Goal: Check status: Check status

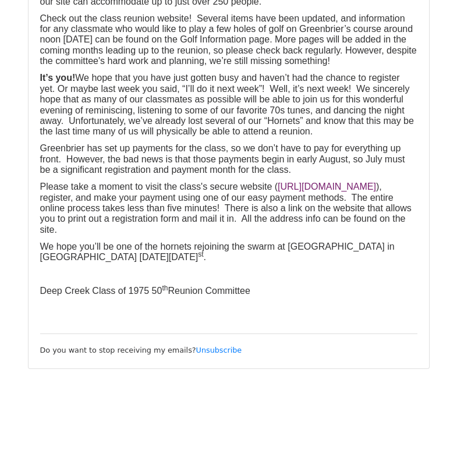
scroll to position [25627, 0]
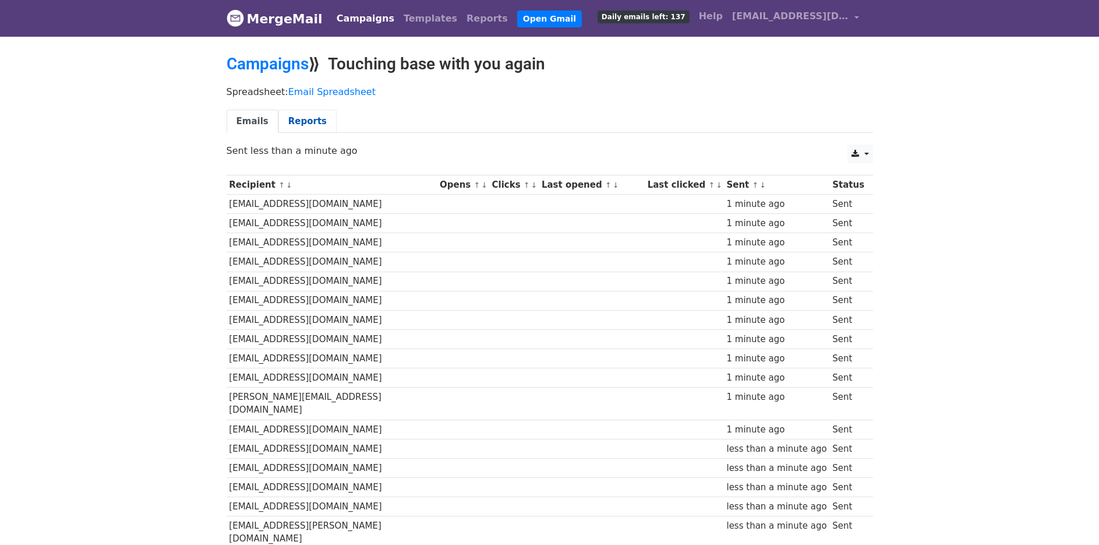
click at [299, 116] on link "Reports" at bounding box center [307, 122] width 58 height 24
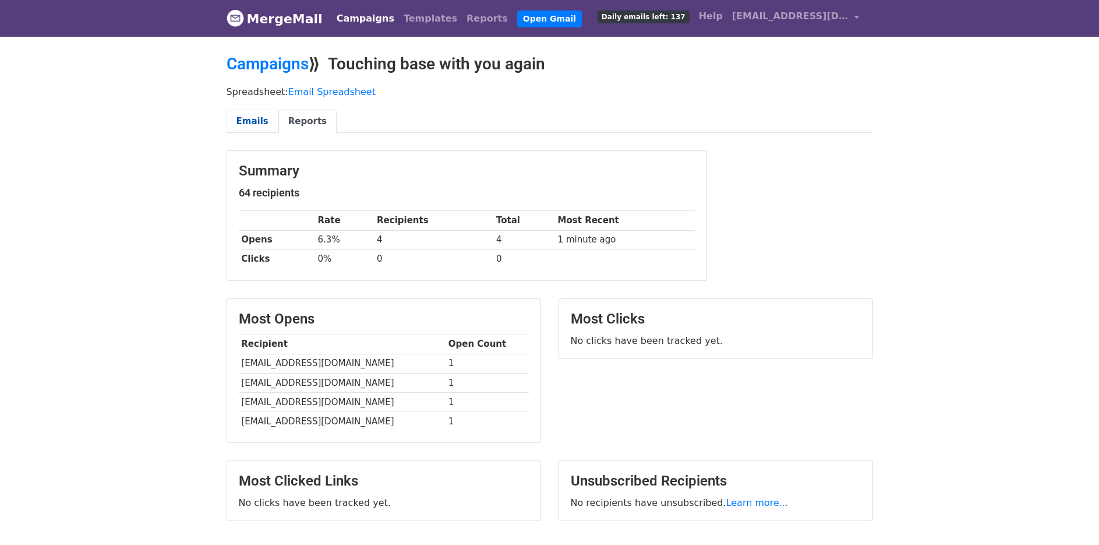
click at [248, 122] on link "Emails" at bounding box center [253, 122] width 52 height 24
